Goal: Answer question/provide support: Answer question/provide support

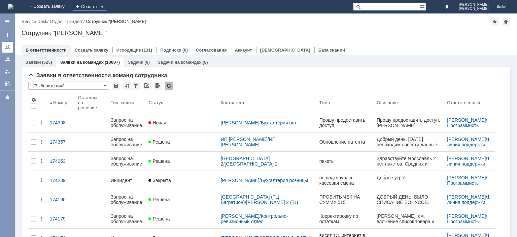
click at [9, 45] on div at bounding box center [7, 46] width 5 height 5
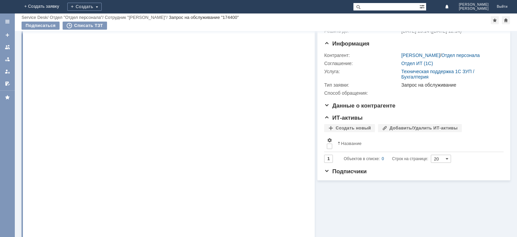
scroll to position [34, 0]
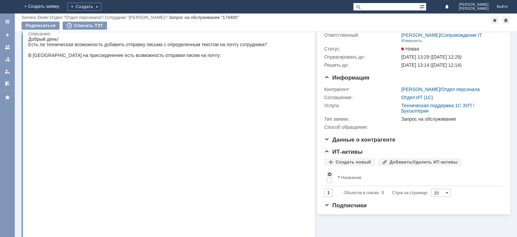
click at [114, 79] on img at bounding box center [146, 123] width 236 height 131
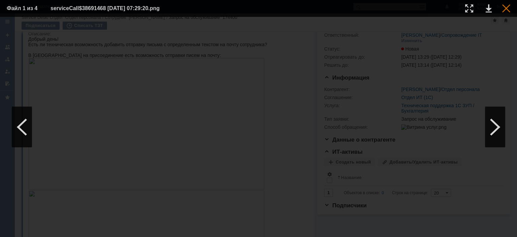
click at [504, 6] on div at bounding box center [506, 8] width 8 height 8
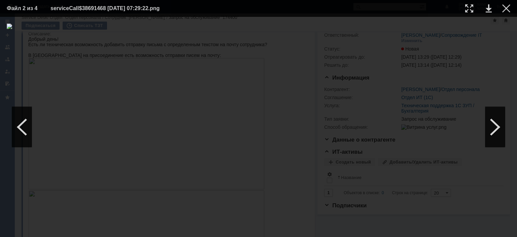
click at [511, 9] on table "Файл 2 из 4 serviceCall$38691468 29.09.2025 07:29:22.png" at bounding box center [258, 8] width 517 height 17
click at [506, 9] on div at bounding box center [506, 8] width 8 height 8
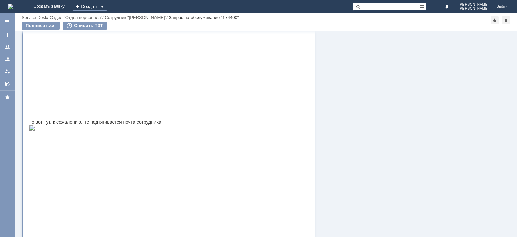
scroll to position [271, 0]
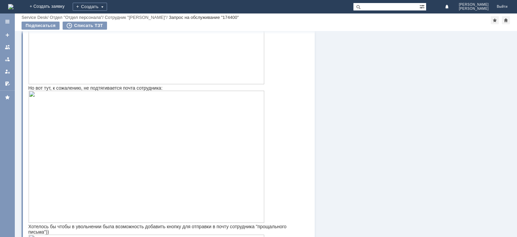
click at [160, 97] on img at bounding box center [146, 157] width 236 height 132
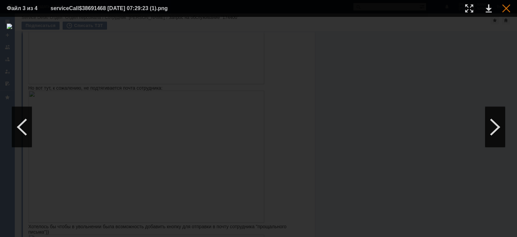
click at [505, 9] on div at bounding box center [506, 8] width 8 height 8
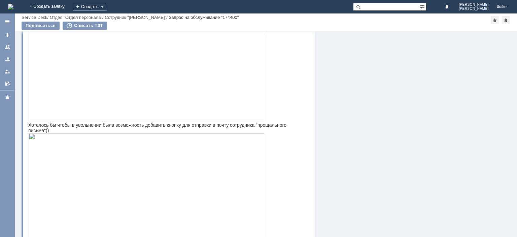
scroll to position [305, 0]
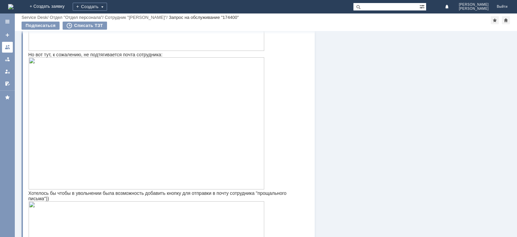
click at [3, 49] on link at bounding box center [7, 47] width 11 height 11
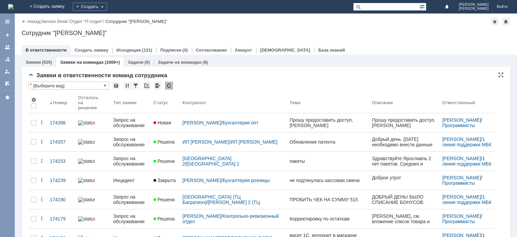
click at [168, 84] on div at bounding box center [169, 85] width 8 height 8
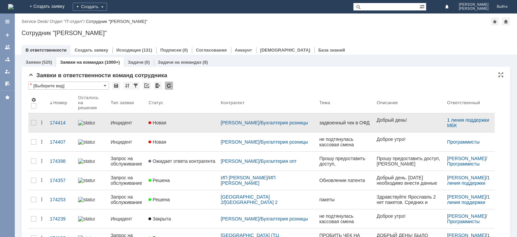
click at [120, 120] on div "Инцидент" at bounding box center [127, 122] width 33 height 5
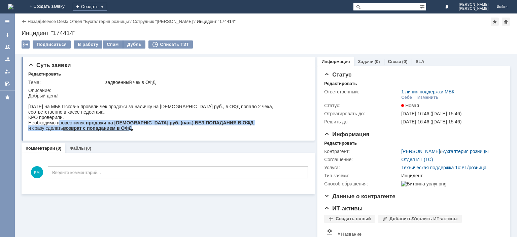
drag, startPoint x: 59, startPoint y: 124, endPoint x: 132, endPoint y: 130, distance: 73.6
click at [132, 130] on body "Добрый день! 28.09.2025г. на МБК Псков-5 провели чек продажи за наличку на 1094…" at bounding box center [167, 112] width 278 height 38
drag, startPoint x: 131, startPoint y: 130, endPoint x: 165, endPoint y: 226, distance: 102.2
copy body "ровести чек продажи на 1094 руб. (нал.) БЕЗ ПОПАДАНИЯ В ОФД и сразу сделать воз…"
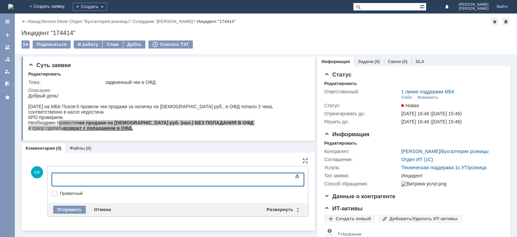
click at [66, 182] on body at bounding box center [106, 178] width 101 height 11
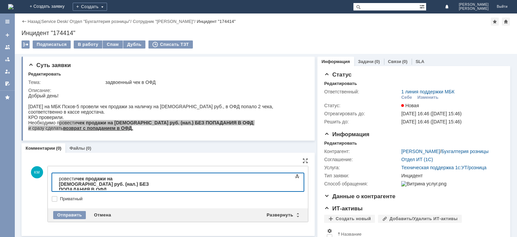
click at [59, 180] on div "ровести чек продажи на 1094 руб. (нал.) БЕЗ ПОПАДАНИЯ В ОФД" at bounding box center [107, 184] width 96 height 16
click at [94, 192] on div "и сразу сделать возврат с попаданием в ОФД" at bounding box center [107, 197] width 96 height 11
click at [89, 192] on div "и сразу сдела возврат с попаданием в ОФД" at bounding box center [107, 197] width 96 height 11
click at [154, 192] on div "и сразу сделали возврат с попаданием в ОФД" at bounding box center [107, 197] width 96 height 11
click at [64, 215] on div "Отправить" at bounding box center [69, 215] width 33 height 8
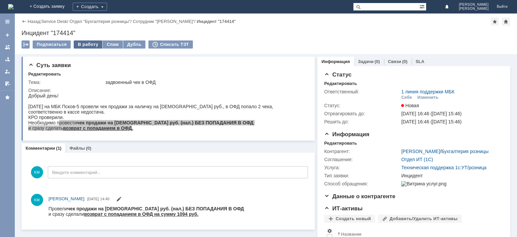
click at [90, 46] on div "В работу" at bounding box center [88, 44] width 29 height 8
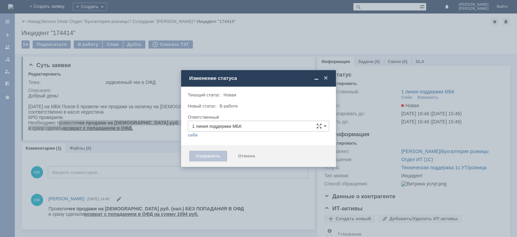
type input "[PERSON_NAME]"
click at [206, 155] on div "Сохранить" at bounding box center [208, 155] width 38 height 11
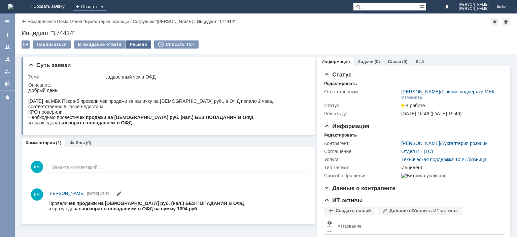
click at [131, 45] on div "Решено" at bounding box center [139, 44] width 26 height 8
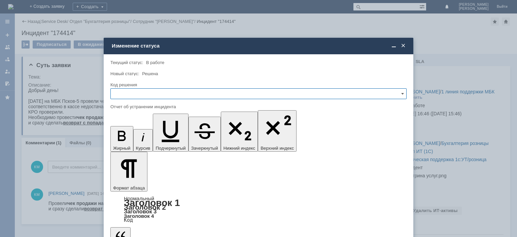
click at [133, 95] on input "text" at bounding box center [258, 93] width 296 height 11
click at [127, 139] on span "Решено" at bounding box center [258, 139] width 287 height 5
type input "Решено"
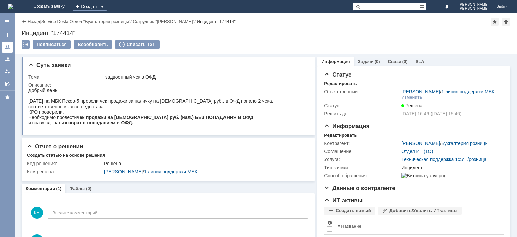
click at [10, 46] on link at bounding box center [7, 47] width 11 height 11
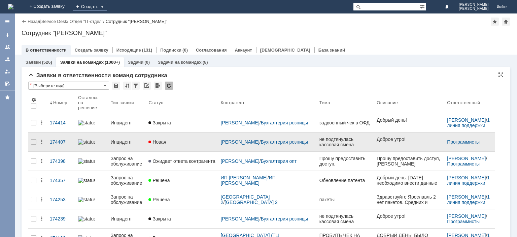
click at [131, 138] on link "Инцидент" at bounding box center [127, 141] width 38 height 13
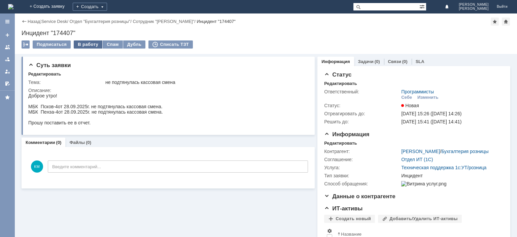
click at [85, 43] on div "В работу" at bounding box center [88, 44] width 29 height 8
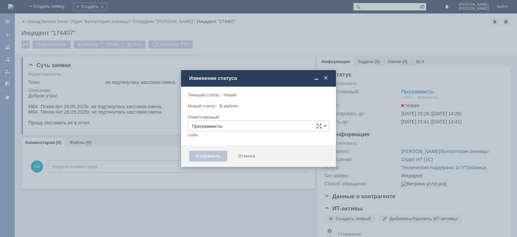
type input "[PERSON_NAME]"
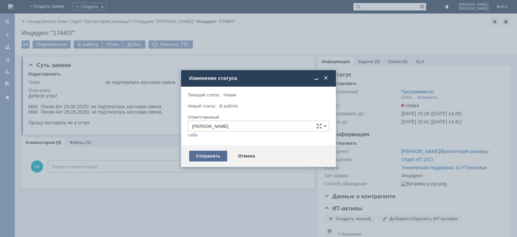
click at [203, 152] on div "Сохранить" at bounding box center [208, 155] width 38 height 11
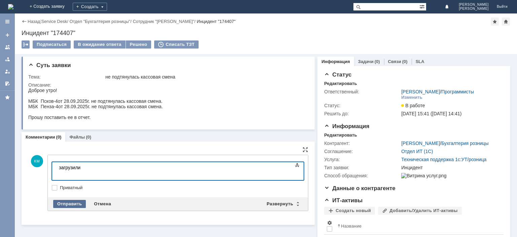
click at [64, 205] on div "Отправить" at bounding box center [69, 204] width 33 height 8
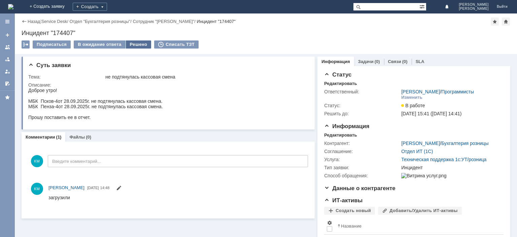
click at [137, 44] on div "Решено" at bounding box center [139, 44] width 26 height 8
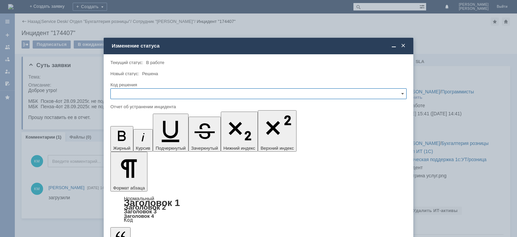
click at [128, 94] on input "text" at bounding box center [258, 93] width 296 height 11
click at [125, 139] on span "Решено" at bounding box center [258, 139] width 287 height 5
type input "Решено"
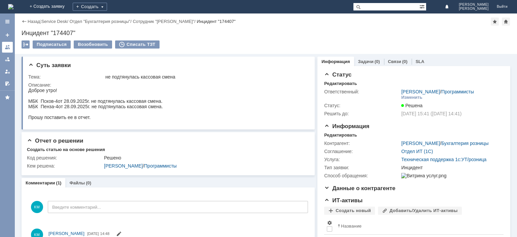
click at [8, 48] on div at bounding box center [7, 46] width 5 height 5
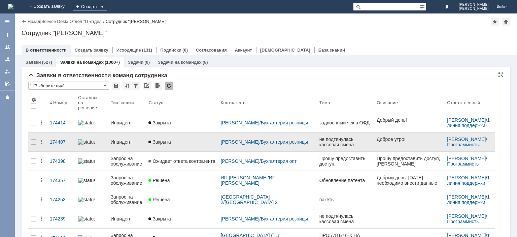
click at [128, 139] on div "Инцидент" at bounding box center [127, 141] width 33 height 5
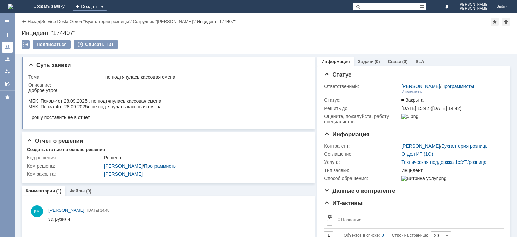
click at [10, 47] on div at bounding box center [7, 46] width 5 height 5
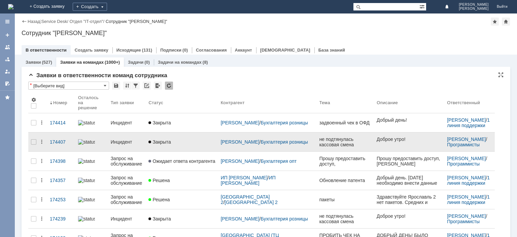
click at [119, 139] on div "Инцидент" at bounding box center [127, 141] width 33 height 5
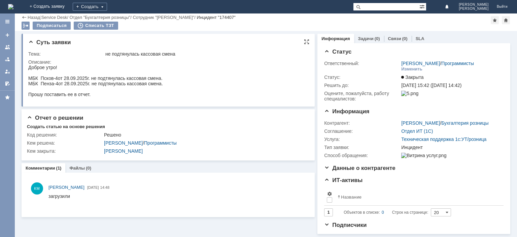
scroll to position [4, 0]
click at [5, 45] on link at bounding box center [7, 47] width 11 height 11
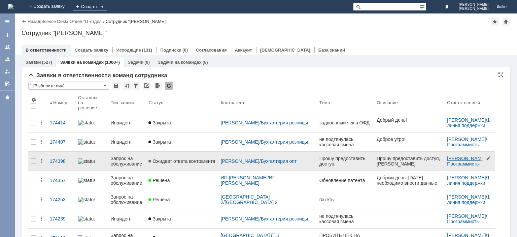
click at [449, 155] on link "[PERSON_NAME]" at bounding box center [466, 157] width 39 height 5
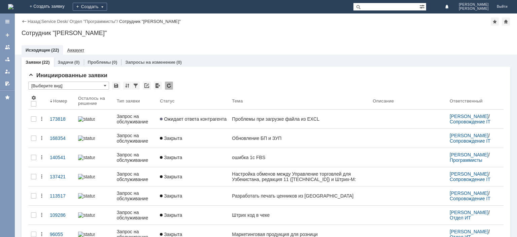
click at [80, 51] on link "Аккаунт" at bounding box center [75, 49] width 17 height 5
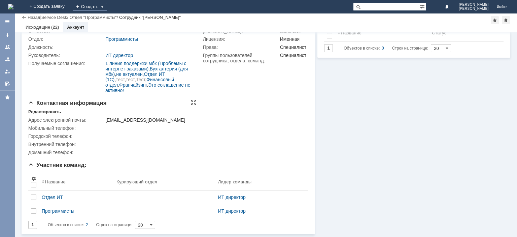
scroll to position [56, 0]
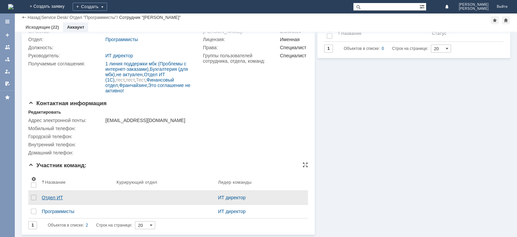
click at [56, 196] on div "Отдел ИТ" at bounding box center [76, 197] width 69 height 5
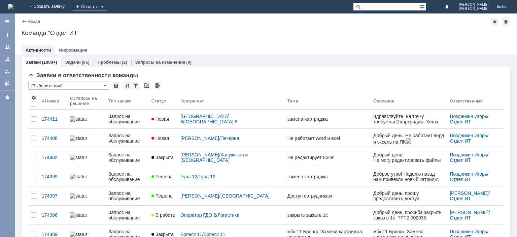
click at [8, 48] on div at bounding box center [7, 46] width 5 height 5
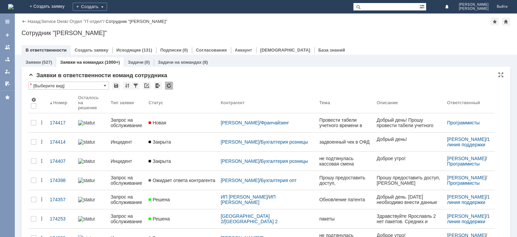
click at [169, 83] on div at bounding box center [169, 85] width 8 height 8
click at [169, 84] on div at bounding box center [169, 85] width 8 height 8
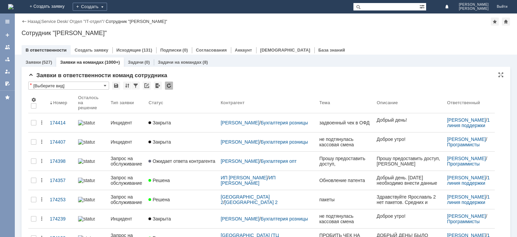
click at [164, 32] on div "Сотрудник "[PERSON_NAME]"" at bounding box center [266, 33] width 489 height 7
drag, startPoint x: 134, startPoint y: 33, endPoint x: 17, endPoint y: 34, distance: 117.1
click at [22, 34] on div "Сотрудник "[PERSON_NAME]"" at bounding box center [266, 33] width 489 height 7
click at [72, 32] on div "Сотрудник "[PERSON_NAME]"" at bounding box center [266, 33] width 489 height 7
drag, startPoint x: 22, startPoint y: 33, endPoint x: 127, endPoint y: 31, distance: 105.0
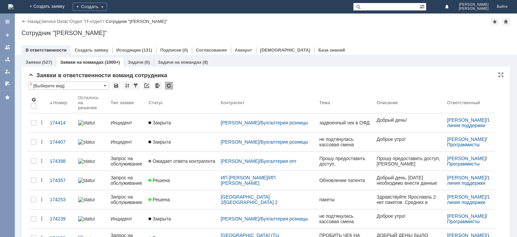
click at [127, 31] on div "Сотрудник "[PERSON_NAME]"" at bounding box center [266, 33] width 489 height 7
click at [126, 31] on div "Сотрудник "[PERSON_NAME]"" at bounding box center [266, 33] width 489 height 7
drag, startPoint x: 122, startPoint y: 32, endPoint x: 18, endPoint y: 34, distance: 103.7
click at [22, 34] on div "Сотрудник "[PERSON_NAME]"" at bounding box center [266, 33] width 489 height 7
click at [69, 31] on div "Сотрудник "[PERSON_NAME]"" at bounding box center [266, 33] width 489 height 7
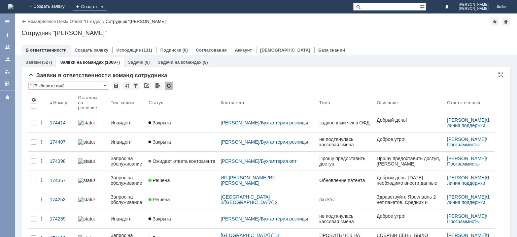
click at [170, 84] on div at bounding box center [169, 85] width 8 height 8
click at [394, 4] on input "text" at bounding box center [386, 7] width 66 height 8
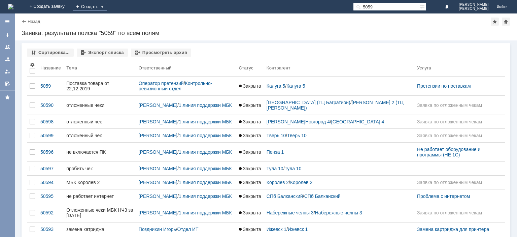
click at [372, 7] on input "5059" at bounding box center [386, 7] width 66 height 8
click at [373, 6] on input "5059" at bounding box center [386, 7] width 66 height 8
type input "595059"
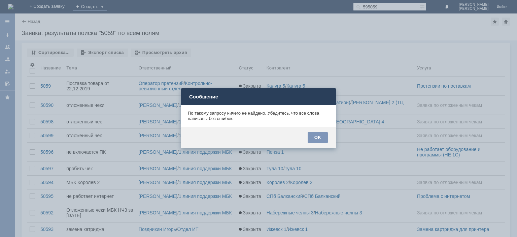
click at [326, 131] on div "OK" at bounding box center [258, 138] width 155 height 22
click at [316, 137] on div "OK" at bounding box center [318, 137] width 20 height 11
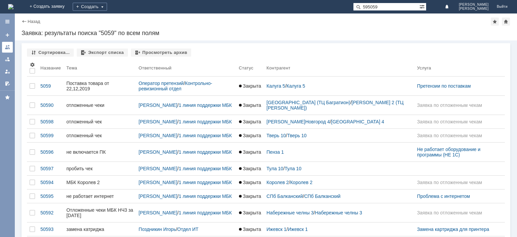
click at [10, 44] on div at bounding box center [7, 46] width 5 height 5
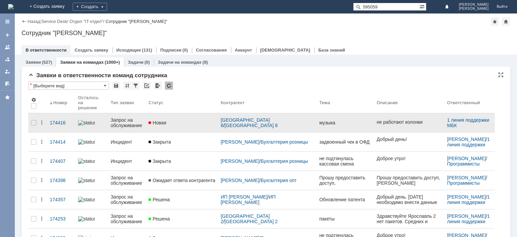
click at [128, 117] on div "Запрос на обслуживание" at bounding box center [127, 122] width 33 height 11
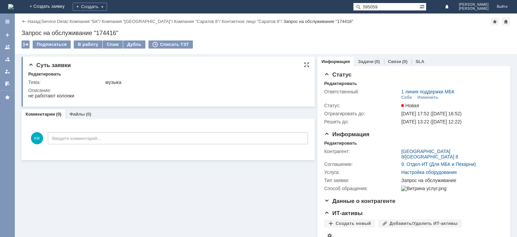
click at [239, 85] on td "музыка" at bounding box center [205, 82] width 203 height 8
click at [415, 150] on link "[GEOGRAPHIC_DATA] 8" at bounding box center [425, 153] width 49 height 11
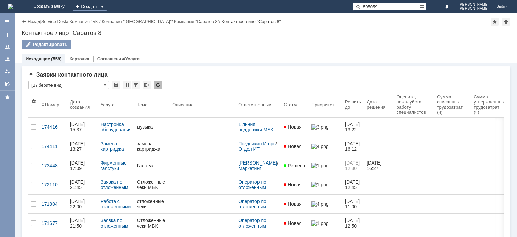
click at [85, 55] on div "Карточка" at bounding box center [79, 59] width 28 height 10
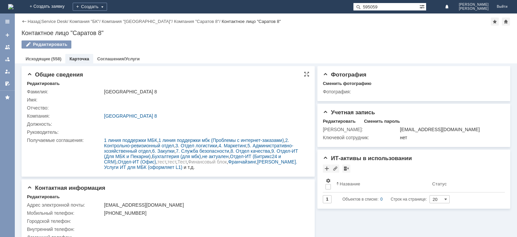
scroll to position [12, 0]
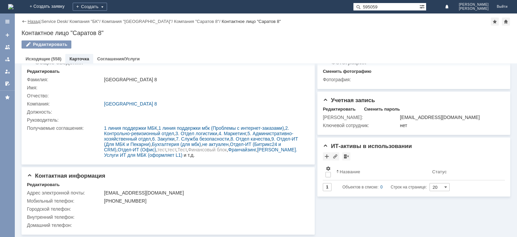
click at [32, 22] on link "Назад" at bounding box center [34, 21] width 12 height 5
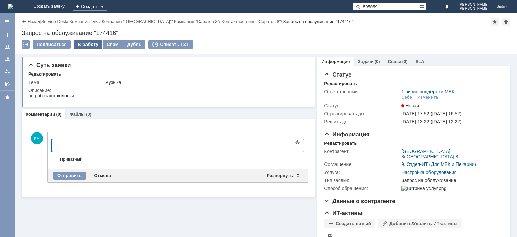
click at [88, 43] on div "В работу" at bounding box center [88, 44] width 29 height 8
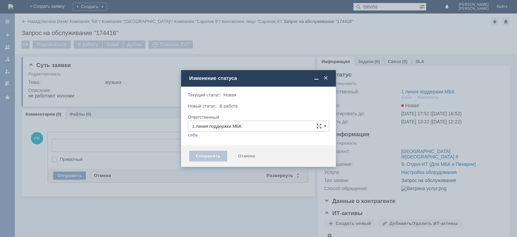
type input "[PERSON_NAME]"
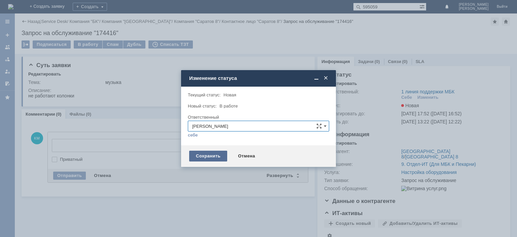
click at [204, 151] on div "Сохранить" at bounding box center [208, 155] width 38 height 11
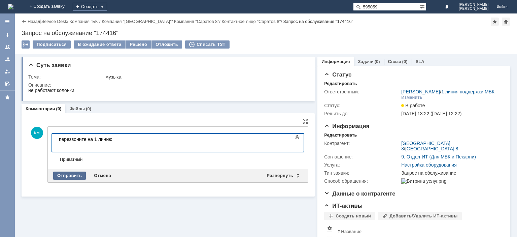
click at [60, 174] on div "Отправить" at bounding box center [69, 175] width 33 height 8
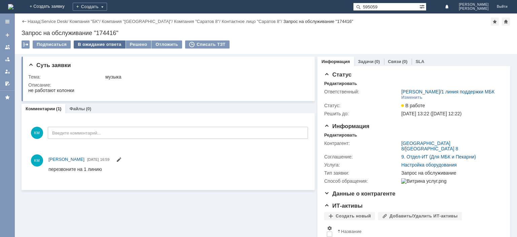
click at [107, 44] on div "В ожидание ответа" at bounding box center [99, 44] width 51 height 8
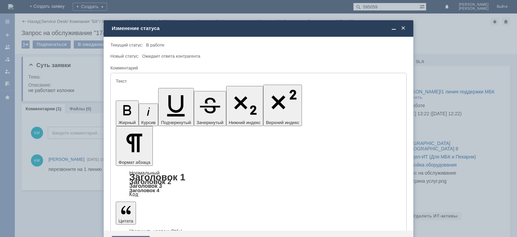
click at [139, 236] on div "Сохранить" at bounding box center [131, 241] width 38 height 11
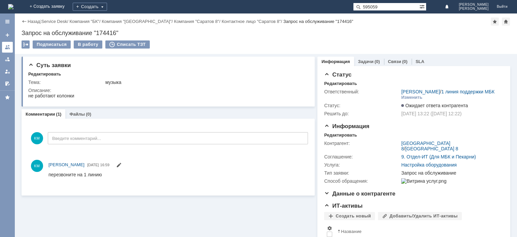
click at [9, 48] on div at bounding box center [7, 46] width 5 height 5
click at [8, 50] on link at bounding box center [7, 47] width 11 height 11
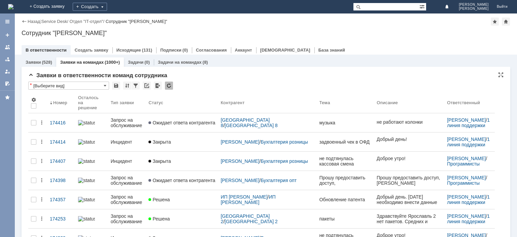
click at [168, 84] on div at bounding box center [169, 85] width 8 height 8
